Goal: Information Seeking & Learning: Learn about a topic

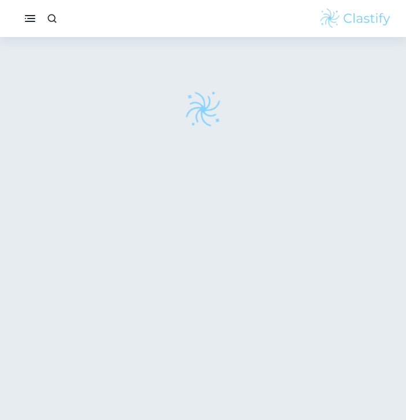
scroll to position [37, 0]
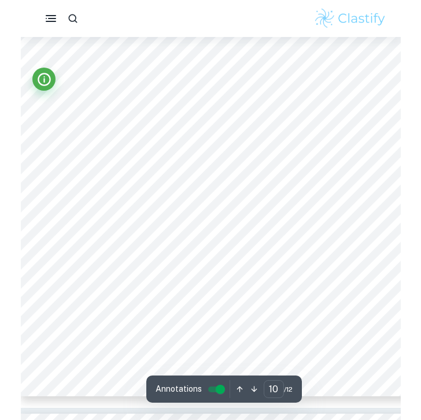
scroll to position [5337, 0]
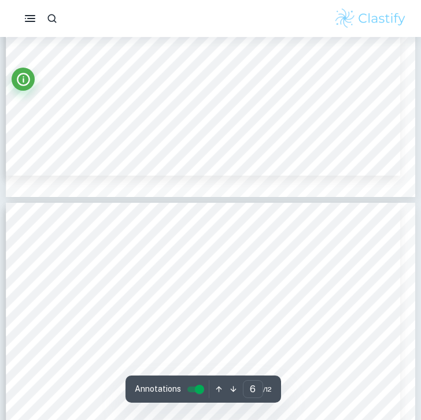
type input "5"
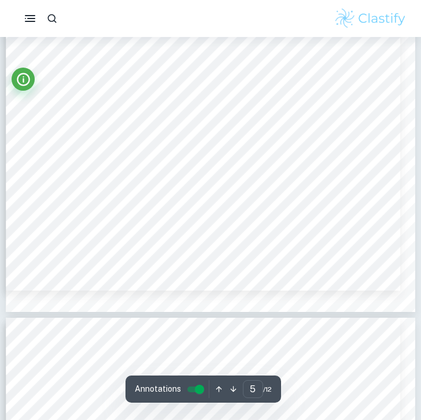
scroll to position [2737, 0]
